Goal: Task Accomplishment & Management: Complete application form

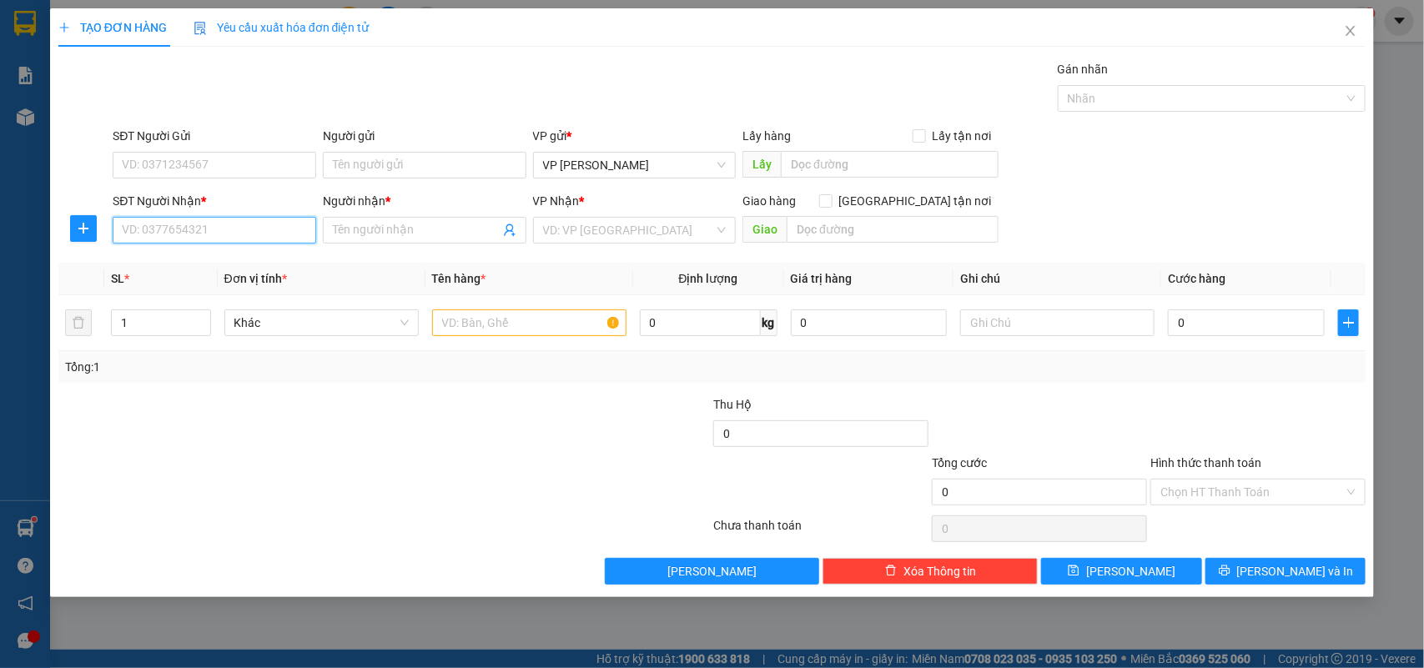
click at [186, 226] on input "SĐT Người Nhận *" at bounding box center [215, 230] width 204 height 27
type input "09640781863"
click at [401, 234] on input "Người nhận *" at bounding box center [416, 230] width 167 height 18
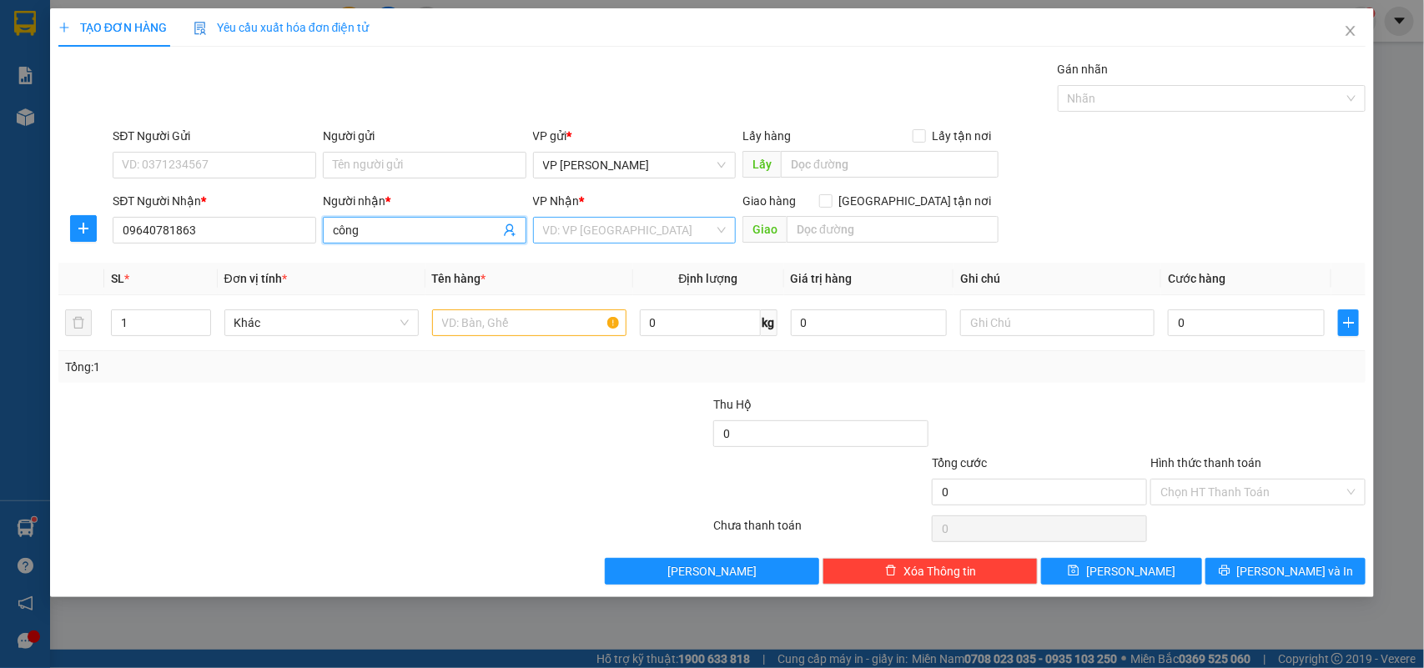
type input "công"
click at [610, 231] on input "search" at bounding box center [629, 230] width 172 height 25
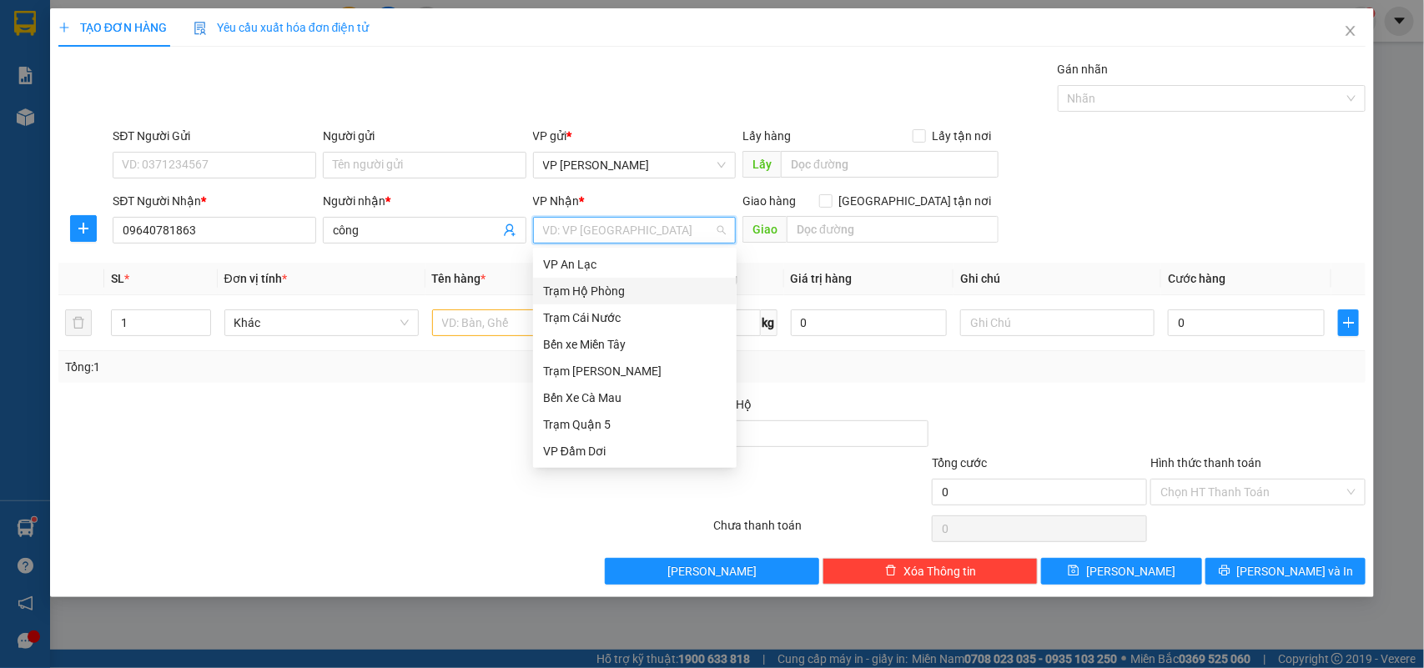
click at [644, 290] on div "Trạm Hộ Phòng" at bounding box center [635, 291] width 184 height 18
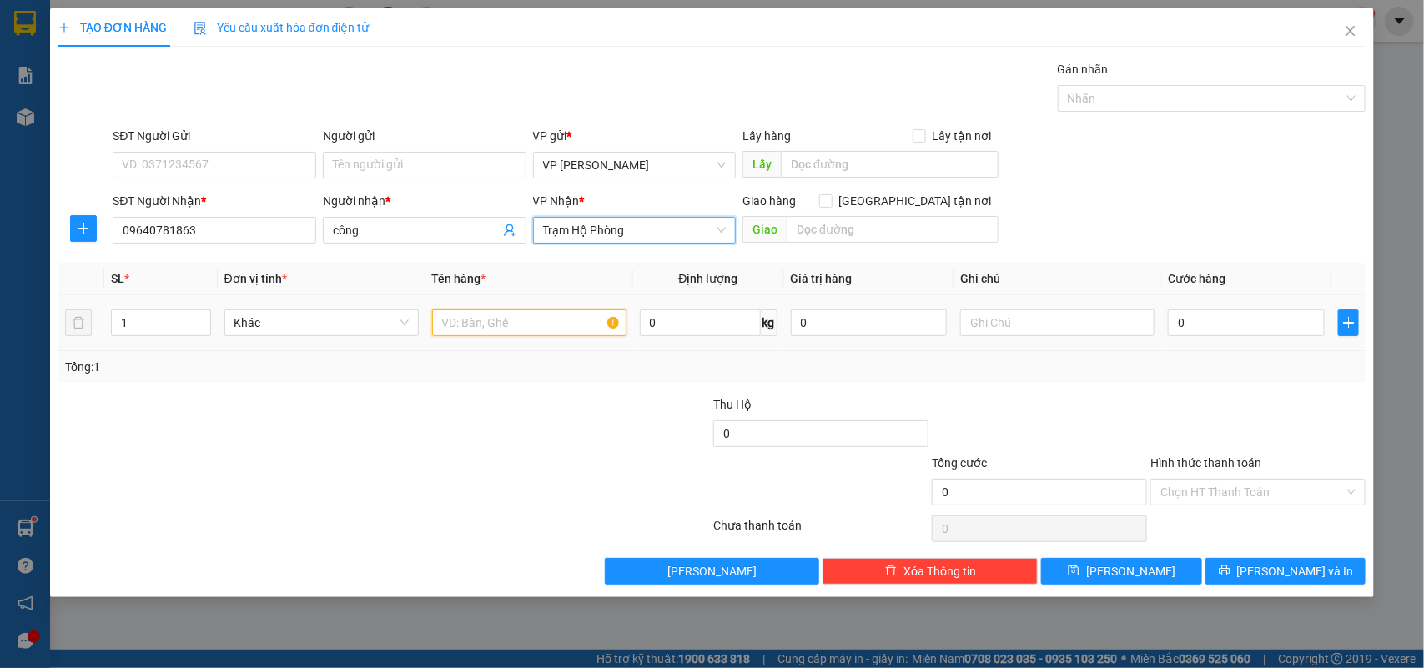
click at [492, 322] on input "text" at bounding box center [529, 322] width 194 height 27
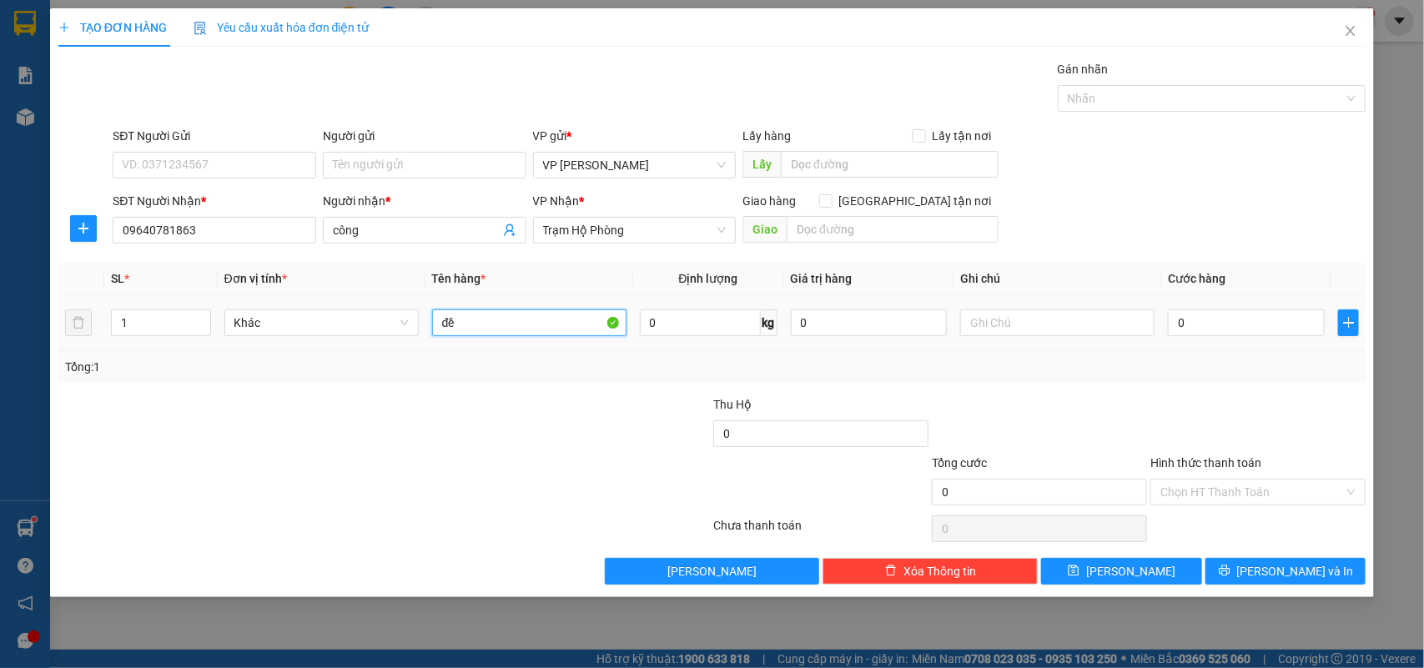
type input "đ"
type input "c"
click at [546, 328] on input "cây giấy" at bounding box center [529, 322] width 194 height 27
click at [457, 323] on input "cây giấy" at bounding box center [529, 322] width 194 height 27
type input "cuộng giấy"
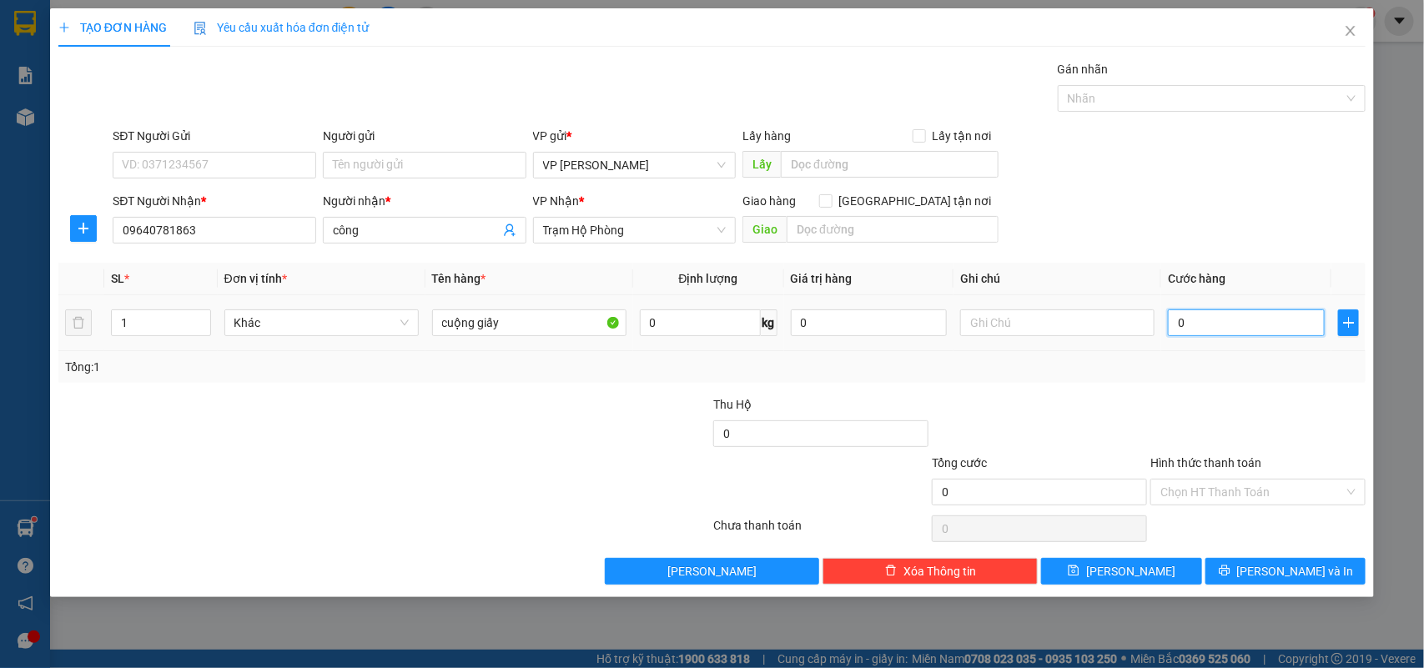
click at [1239, 319] on input "0" at bounding box center [1246, 322] width 157 height 27
type input "003"
type input "3"
type input "0.030"
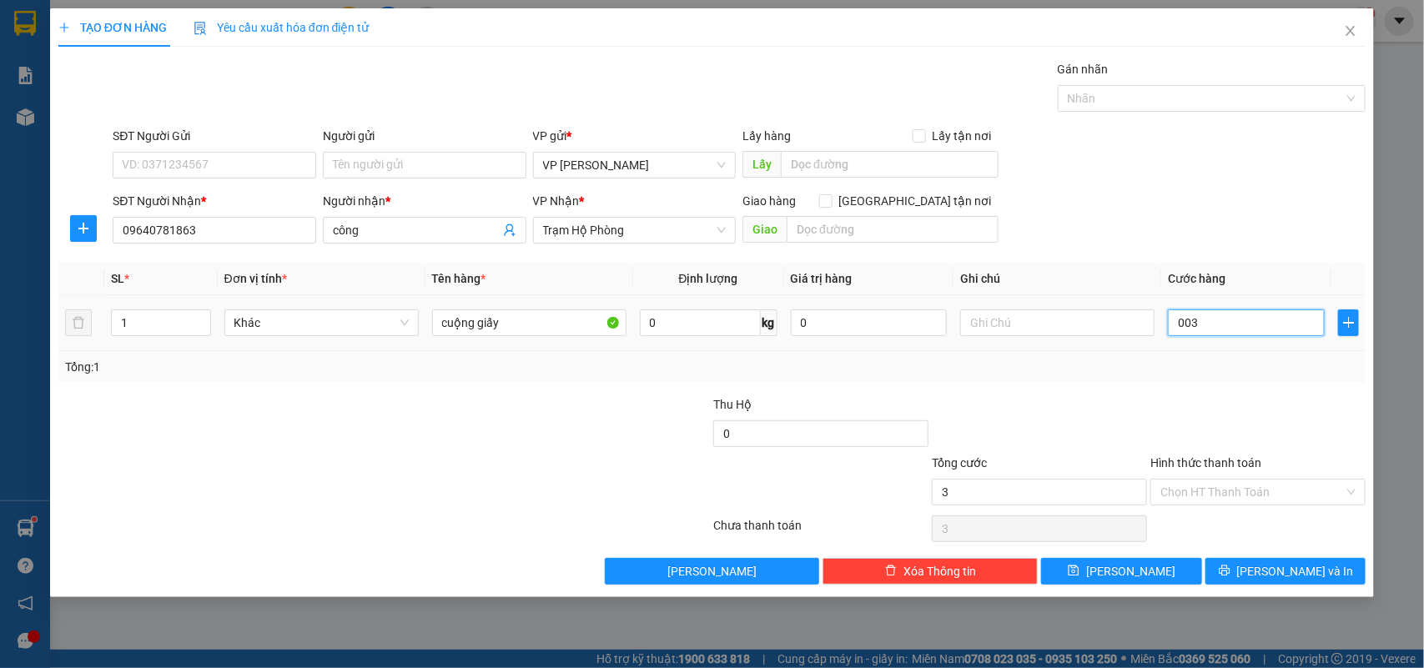
type input "30"
click at [1135, 393] on div "Transit Pickup Surcharge Ids Transit Deliver Surcharge Ids Transit Deliver Surc…" at bounding box center [712, 322] width 1308 height 525
type input "30.000"
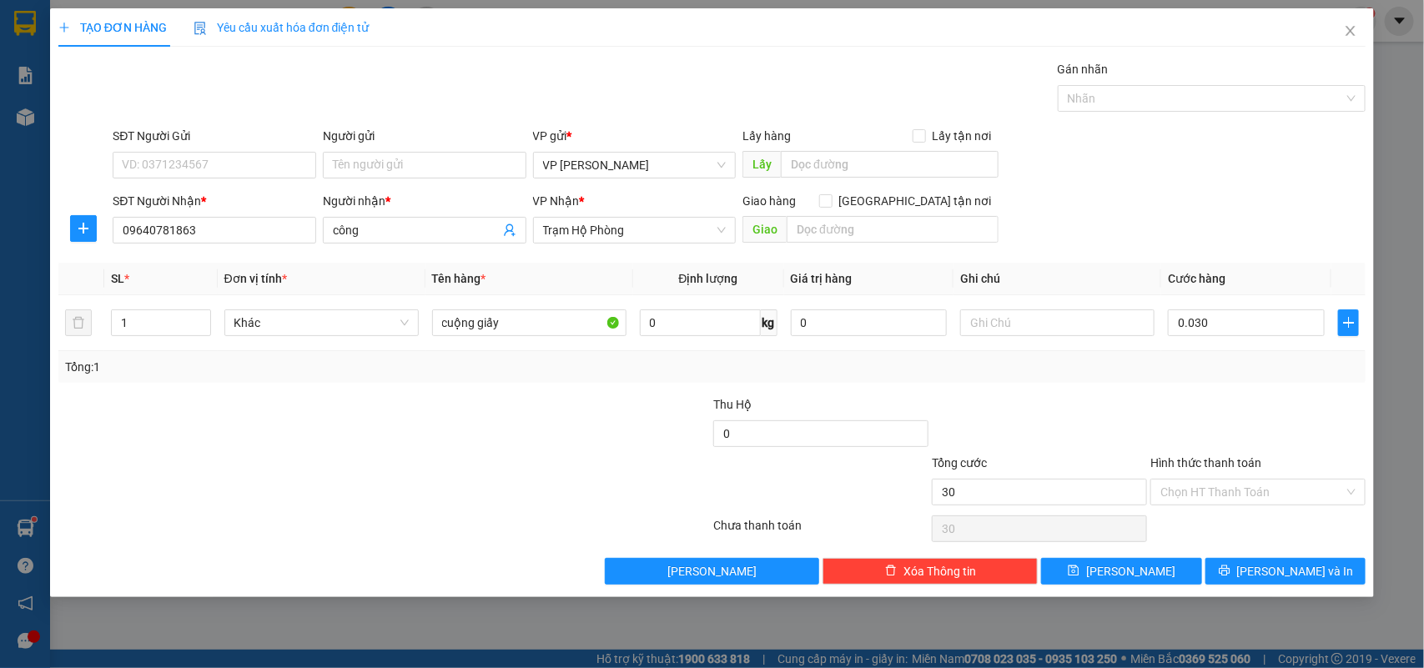
type input "30.000"
click at [1291, 573] on span "[PERSON_NAME] và In" at bounding box center [1295, 571] width 117 height 18
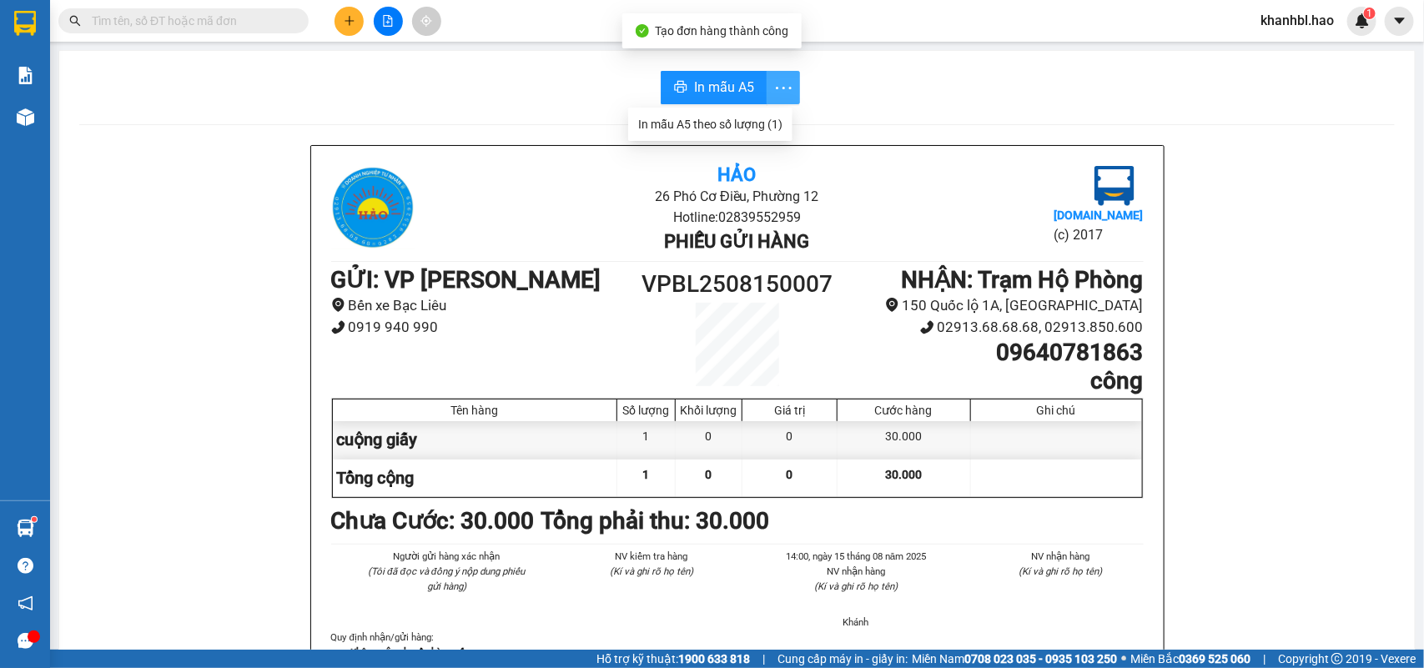
click at [773, 86] on icon "more" at bounding box center [783, 88] width 21 height 21
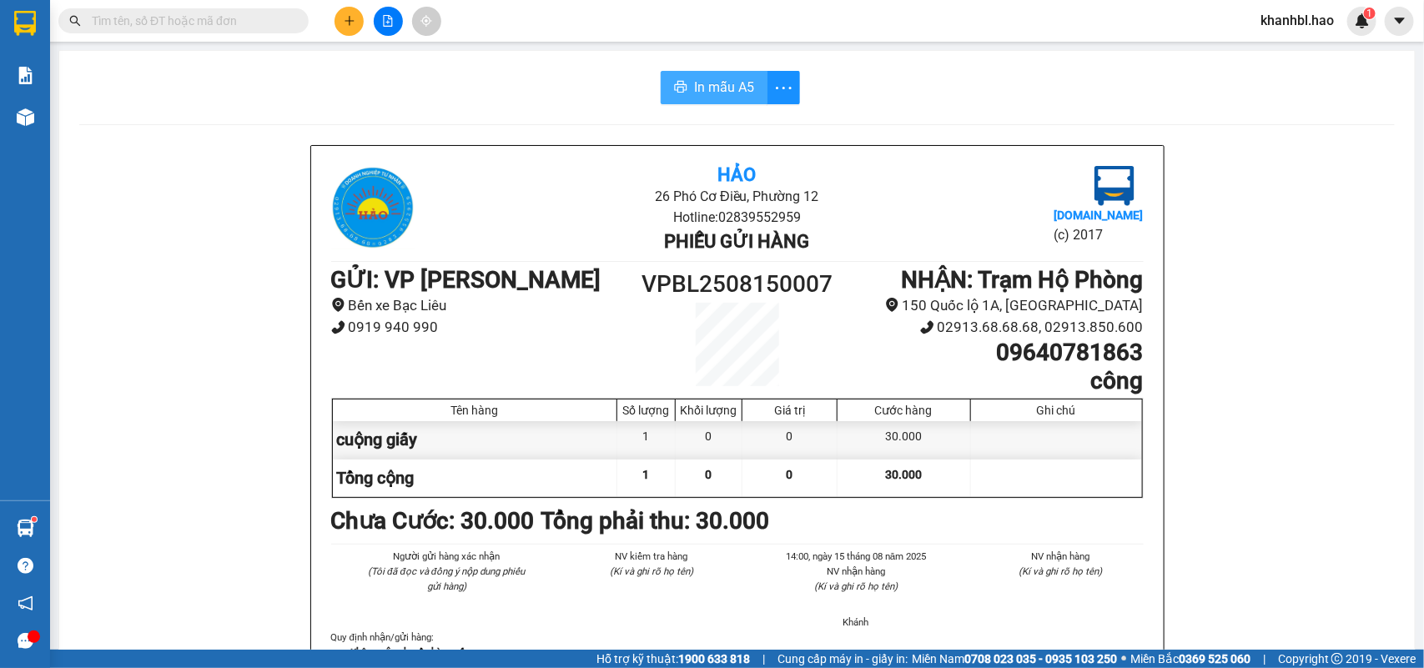
click at [720, 82] on span "In mẫu A5" at bounding box center [724, 87] width 60 height 21
